Goal: Check status: Check status

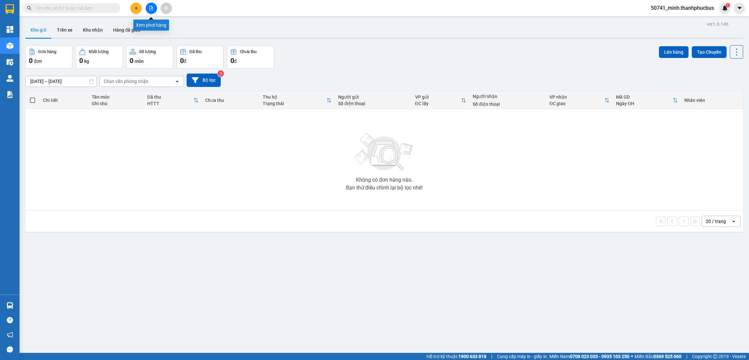
click at [150, 6] on icon "file-add" at bounding box center [151, 8] width 5 height 5
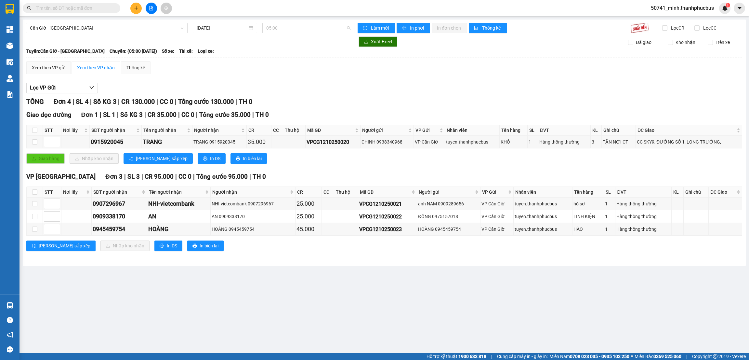
click at [285, 30] on span "05:00" at bounding box center [308, 28] width 84 height 10
click at [281, 71] on div "12:00 - 51B-180.16" at bounding box center [291, 72] width 51 height 7
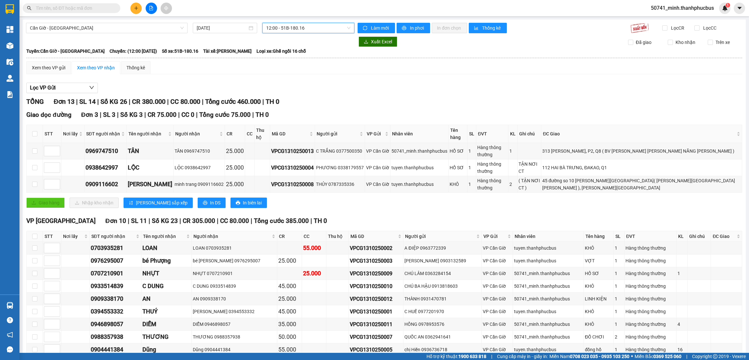
click at [436, 86] on div "Lọc VP Gửi" at bounding box center [384, 88] width 716 height 11
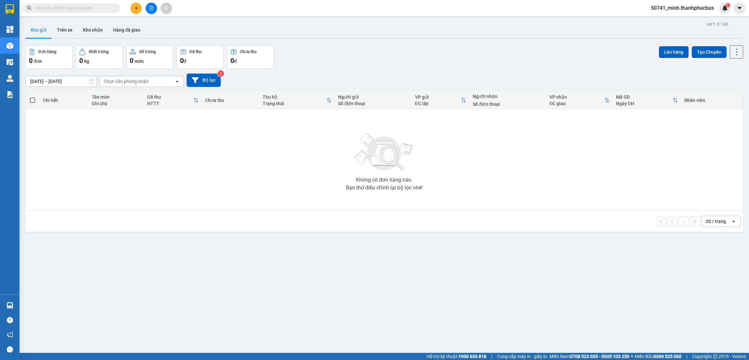
click at [237, 192] on div "Không có đơn hàng nào. Bạn thử điều chỉnh lại bộ lọc nhé!" at bounding box center [385, 160] width 712 height 98
